Goal: Find specific page/section: Find specific page/section

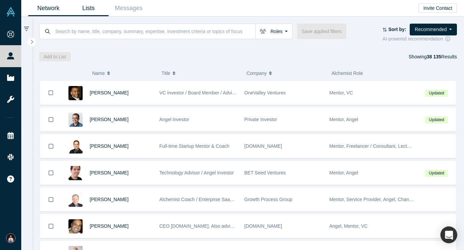
click at [85, 10] on link "Lists" at bounding box center [88, 8] width 40 height 16
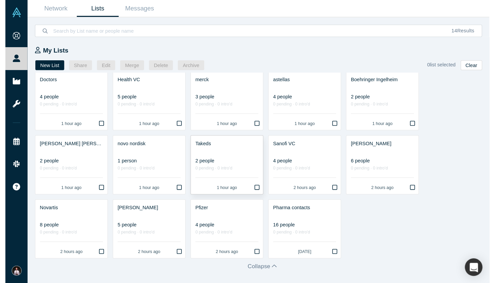
scroll to position [6, 0]
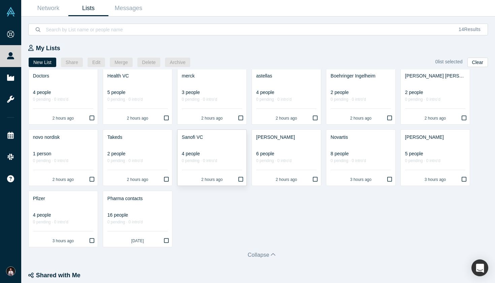
click at [213, 138] on div "Sanofi VC" at bounding box center [212, 137] width 60 height 7
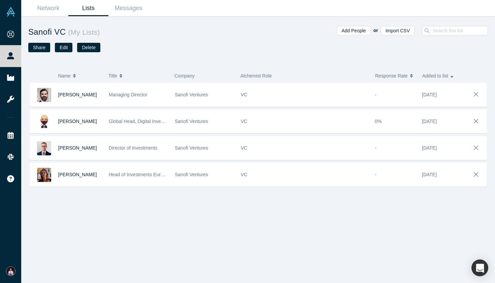
click at [84, 5] on link "Lists" at bounding box center [88, 8] width 40 height 16
